Goal: Connect with others: Connect with others

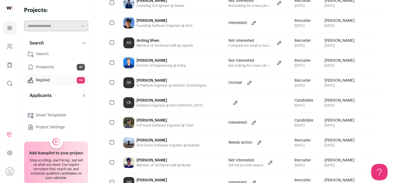
scroll to position [178, 0]
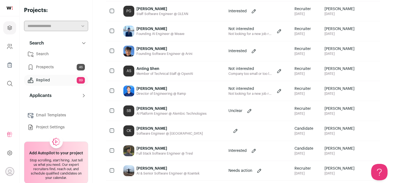
click at [181, 110] on div "[PERSON_NAME]" at bounding box center [171, 108] width 70 height 5
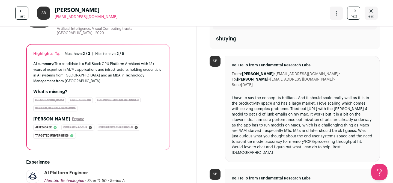
scroll to position [39, 0]
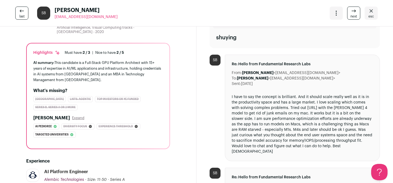
click at [19, 14] on icon at bounding box center [22, 11] width 7 height 7
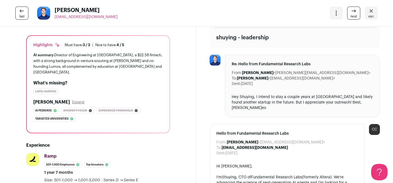
click at [367, 14] on link "esc" at bounding box center [370, 13] width 13 height 13
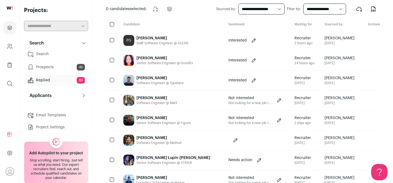
scroll to position [31, 0]
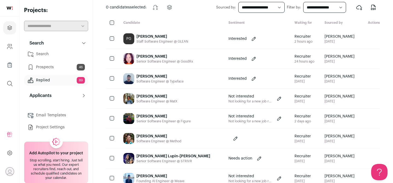
click at [187, 80] on div "[PERSON_NAME] Software Engineer @ Typeface" at bounding box center [171, 79] width 105 height 20
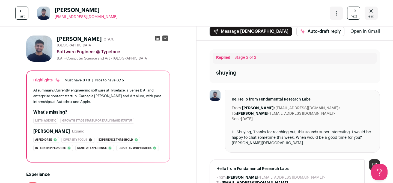
scroll to position [4, 0]
click at [158, 38] on icon at bounding box center [157, 37] width 5 height 5
